Goal: Check status

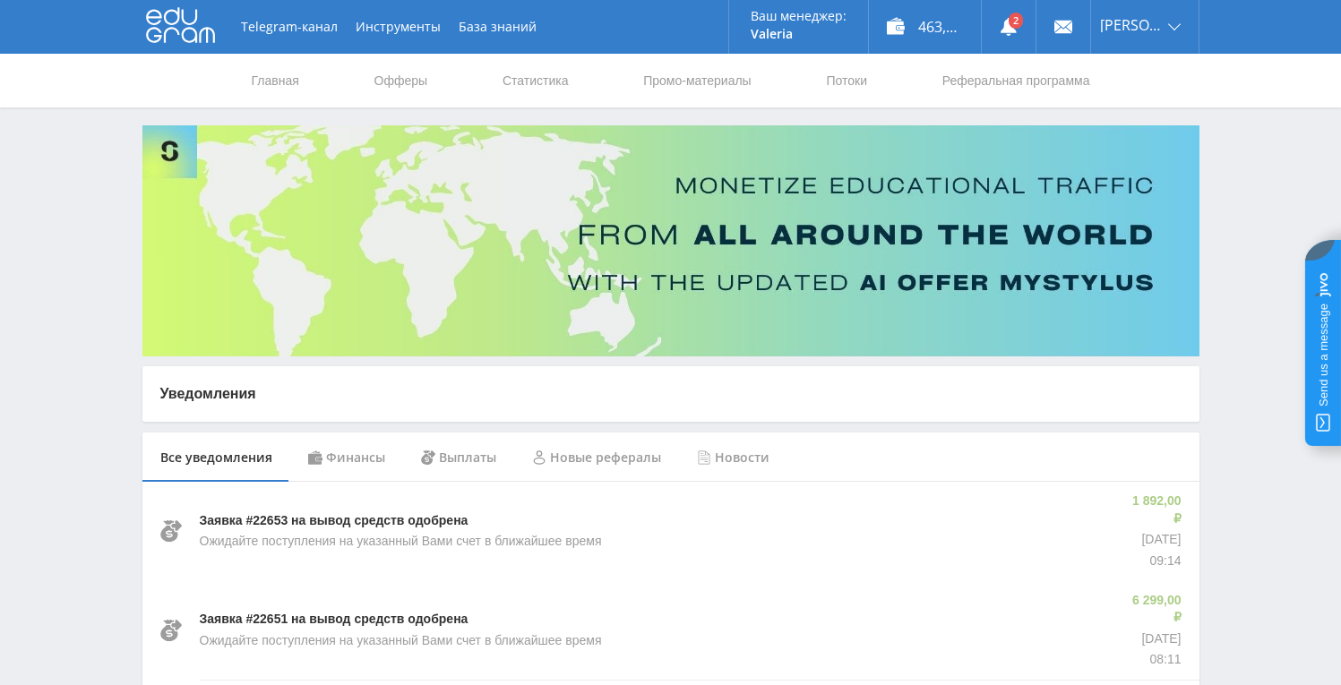
click at [535, 84] on link "Статистика" at bounding box center [536, 81] width 70 height 54
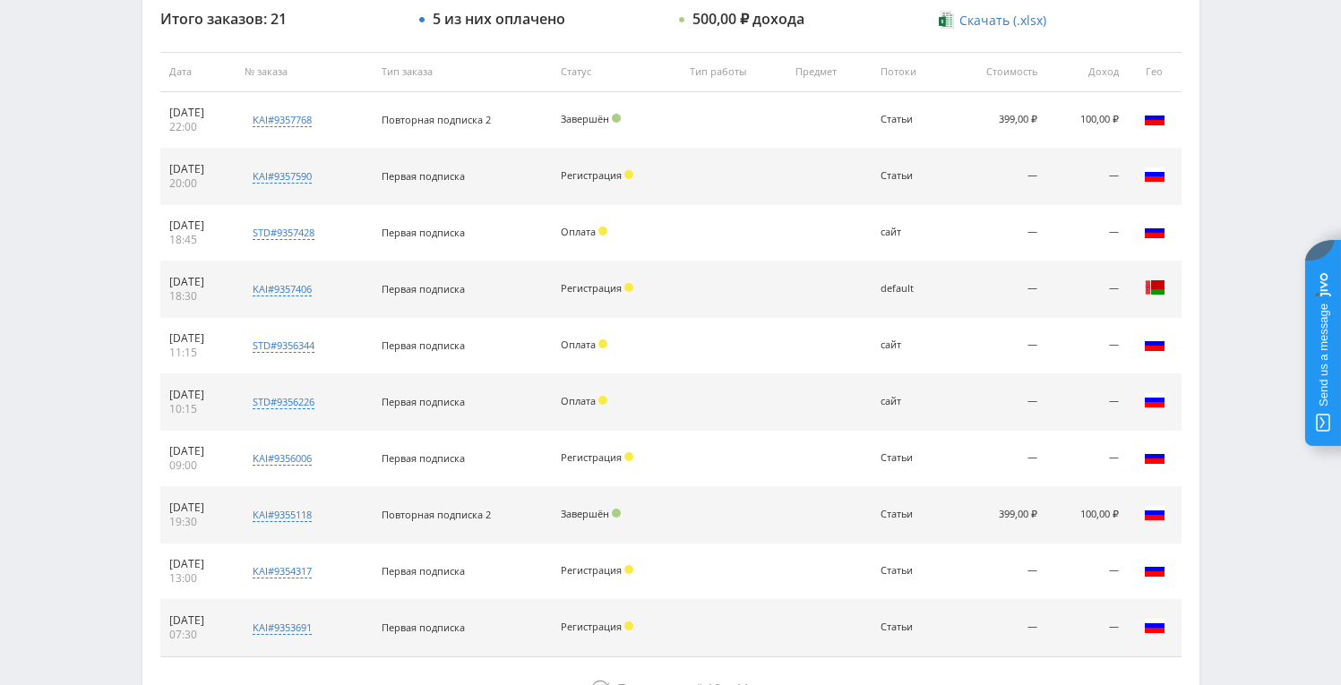
scroll to position [677, 0]
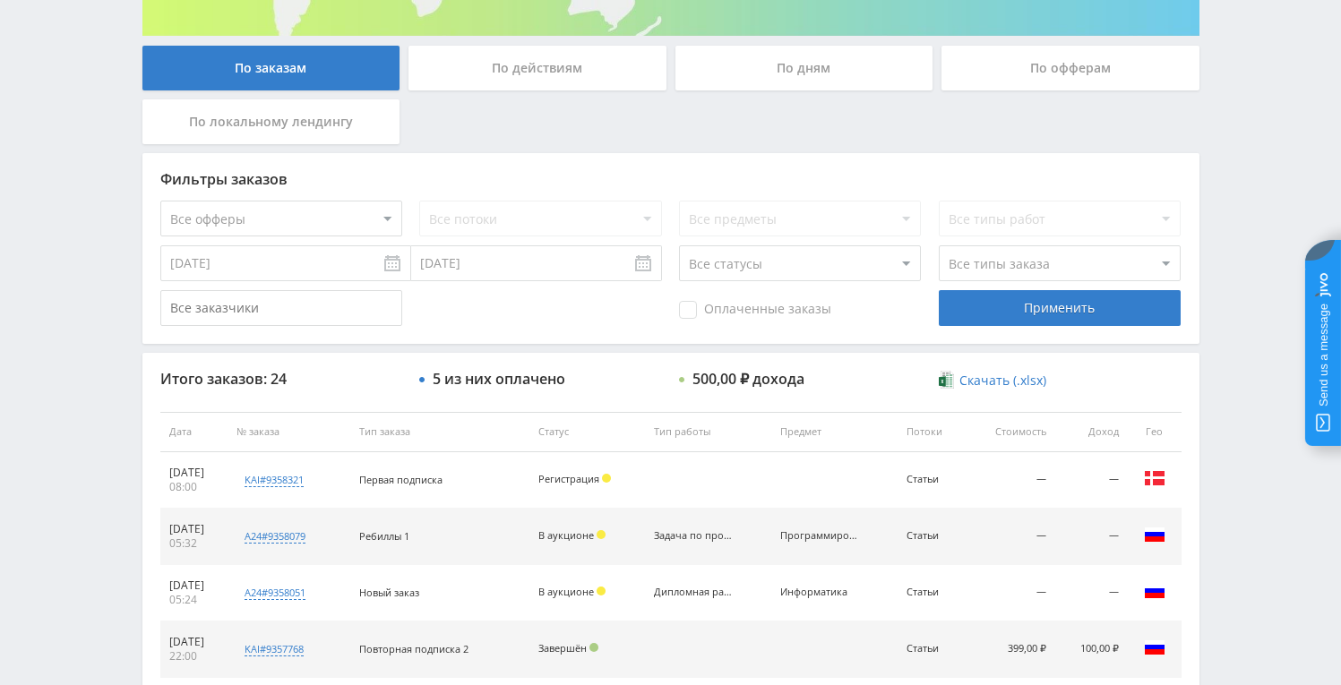
scroll to position [405, 0]
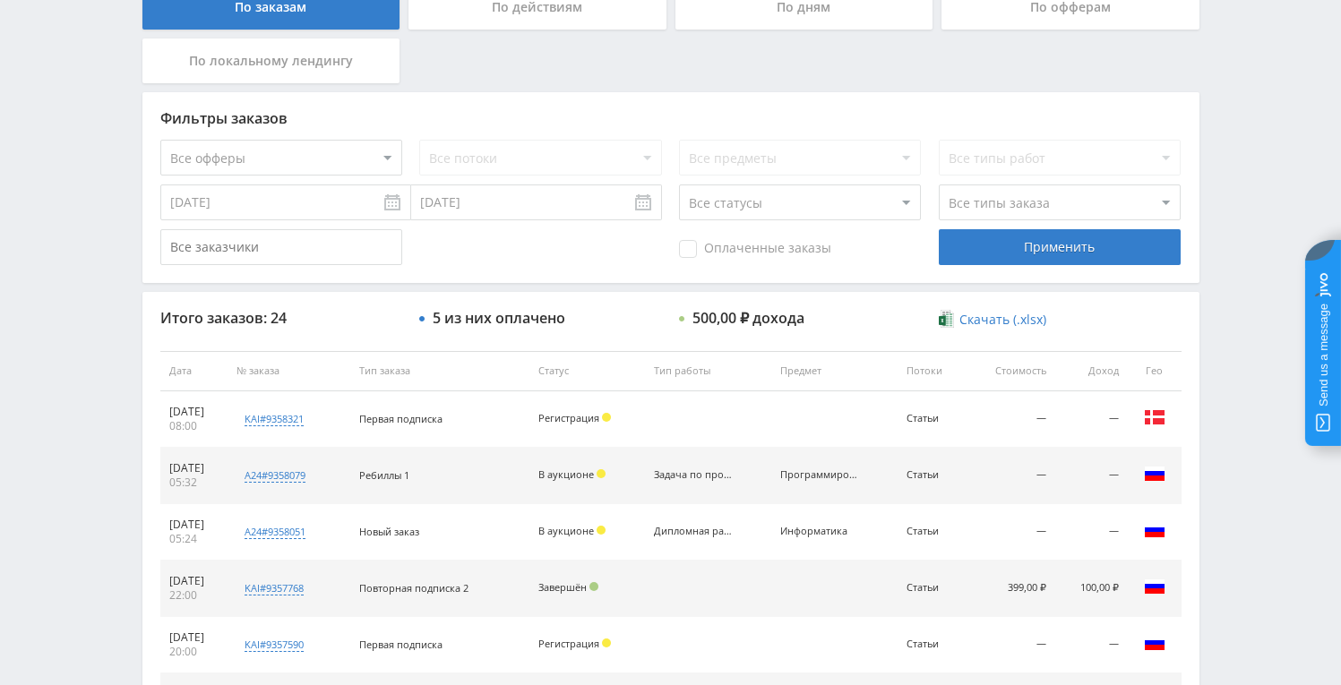
scroll to position [272, 0]
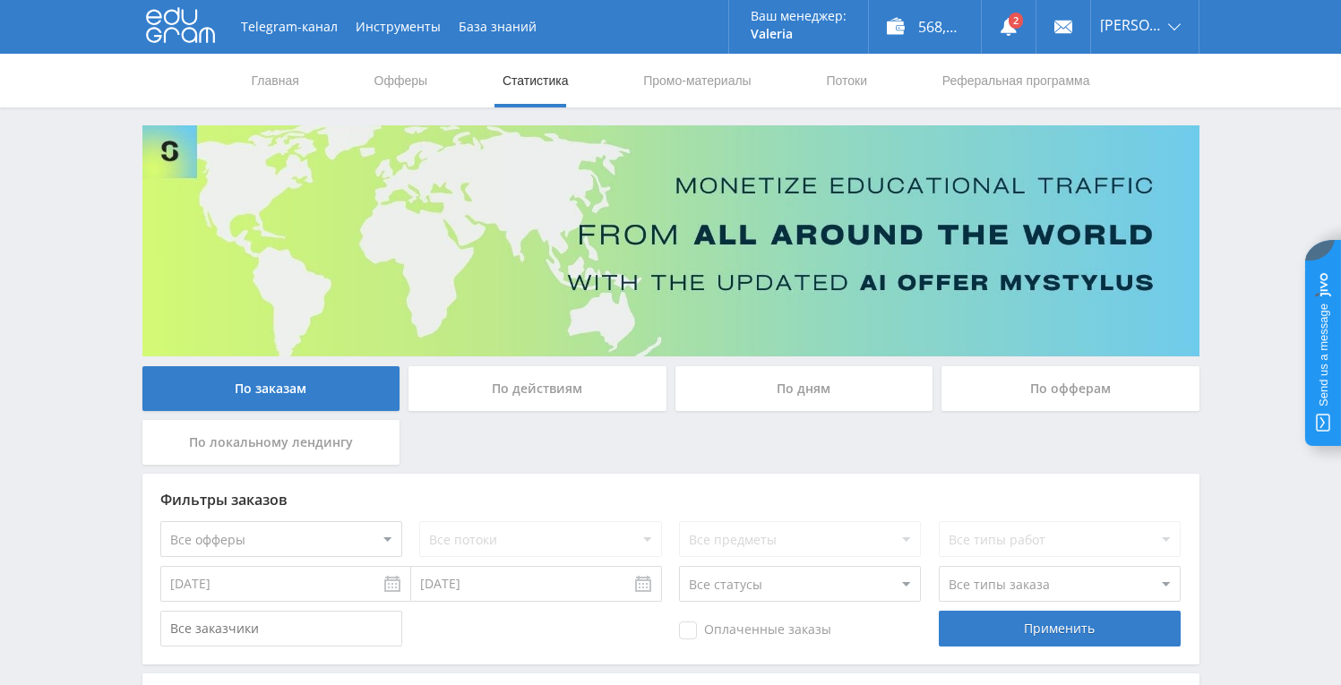
scroll to position [665, 0]
